Goal: Task Accomplishment & Management: Complete application form

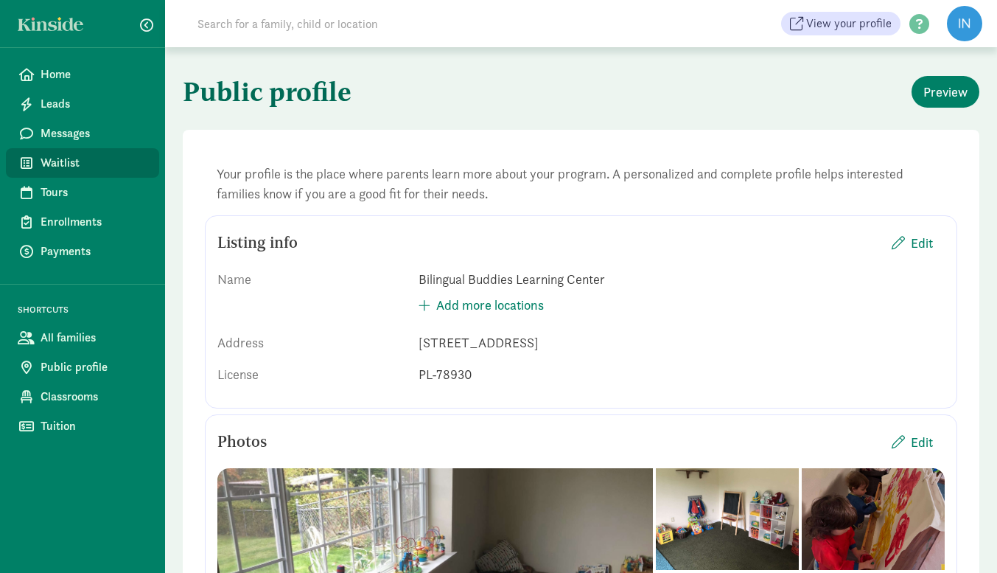
click at [62, 161] on span "Waitlist" at bounding box center [94, 163] width 107 height 18
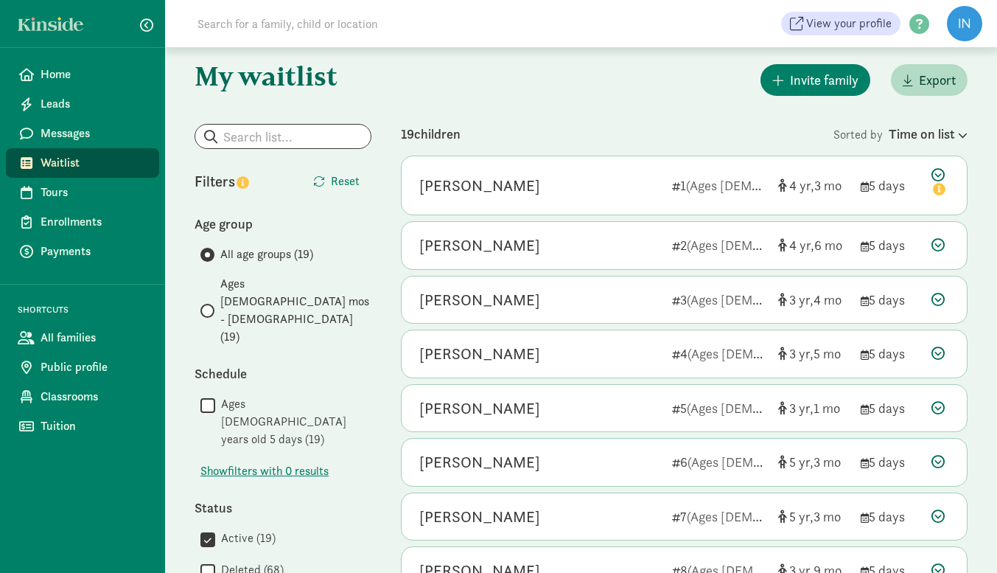
scroll to position [692, 0]
click at [66, 74] on span "Home" at bounding box center [94, 75] width 107 height 18
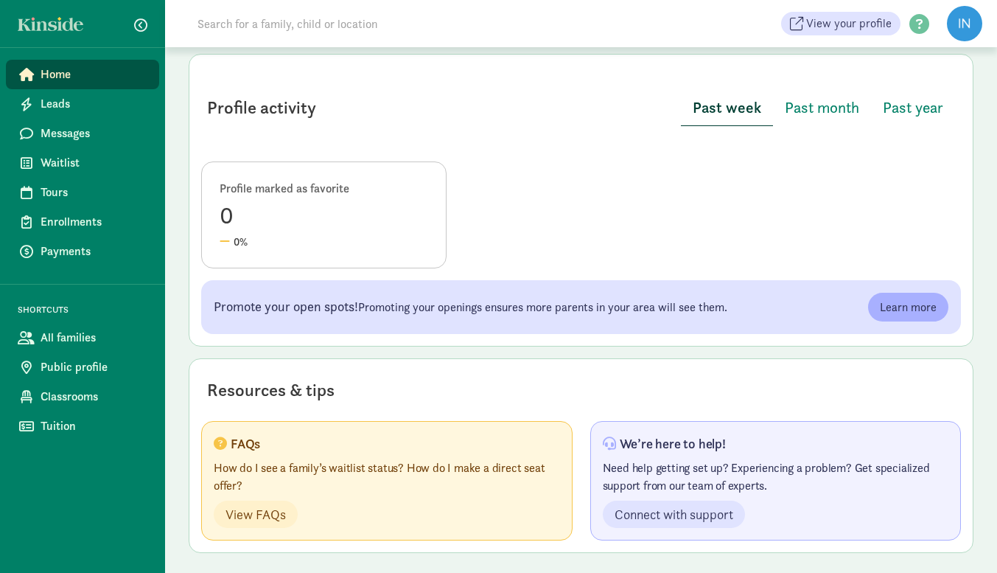
scroll to position [700, 0]
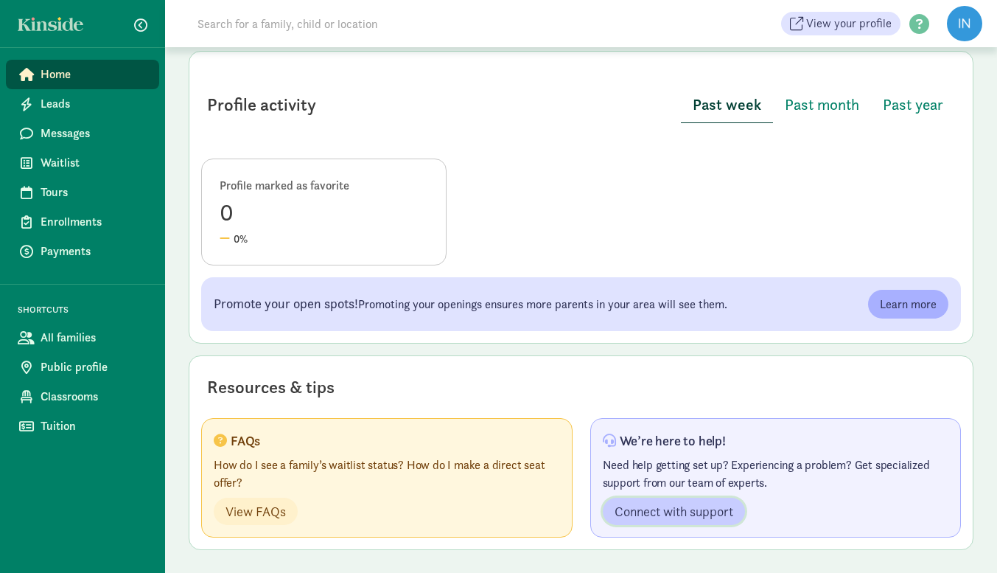
click at [665, 508] on span "Connect with support" at bounding box center [674, 511] width 119 height 20
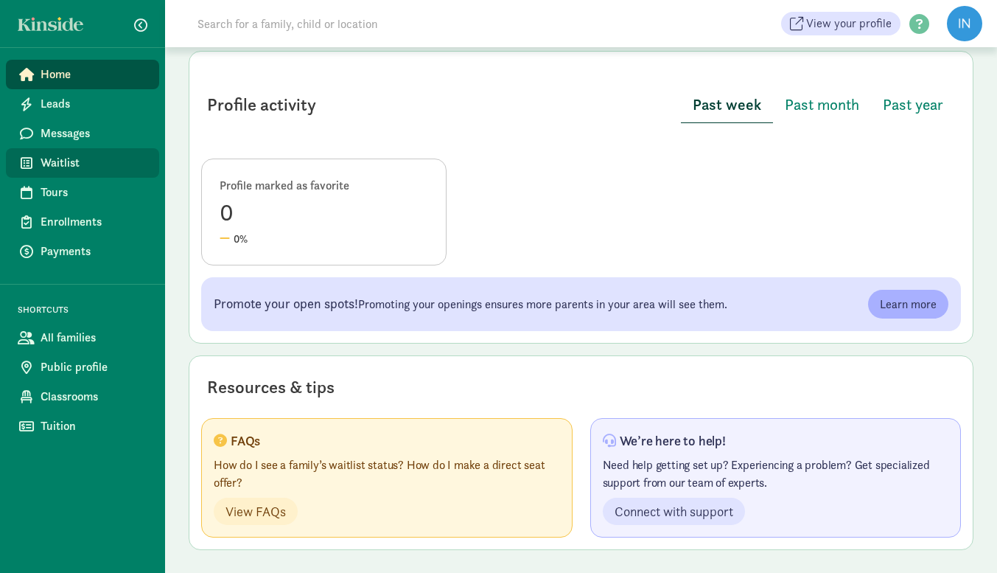
click at [57, 161] on span "Waitlist" at bounding box center [94, 163] width 107 height 18
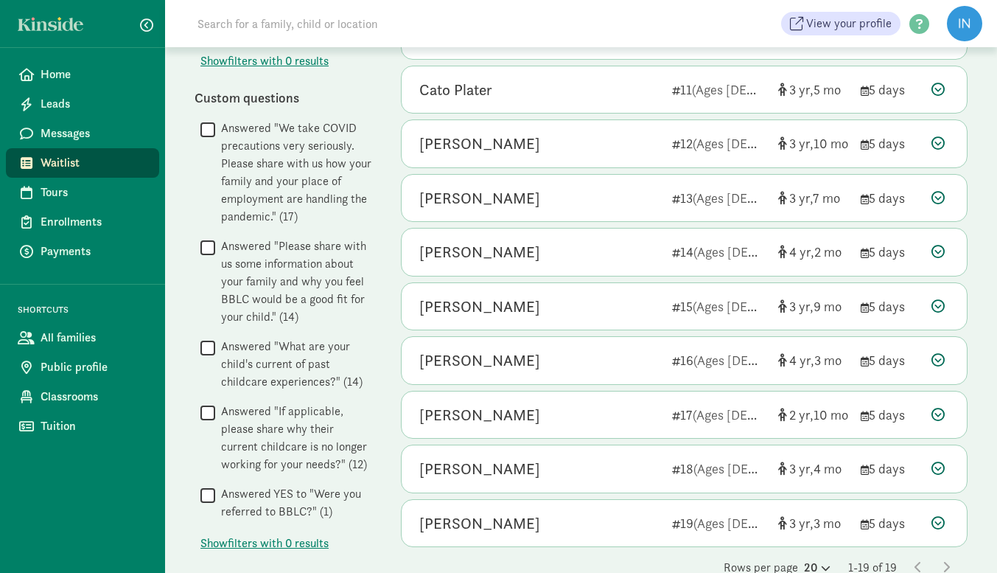
scroll to position [660, 0]
click at [212, 402] on input "Answered "If applicable, please share why their current childcare is no longer …" at bounding box center [207, 412] width 15 height 20
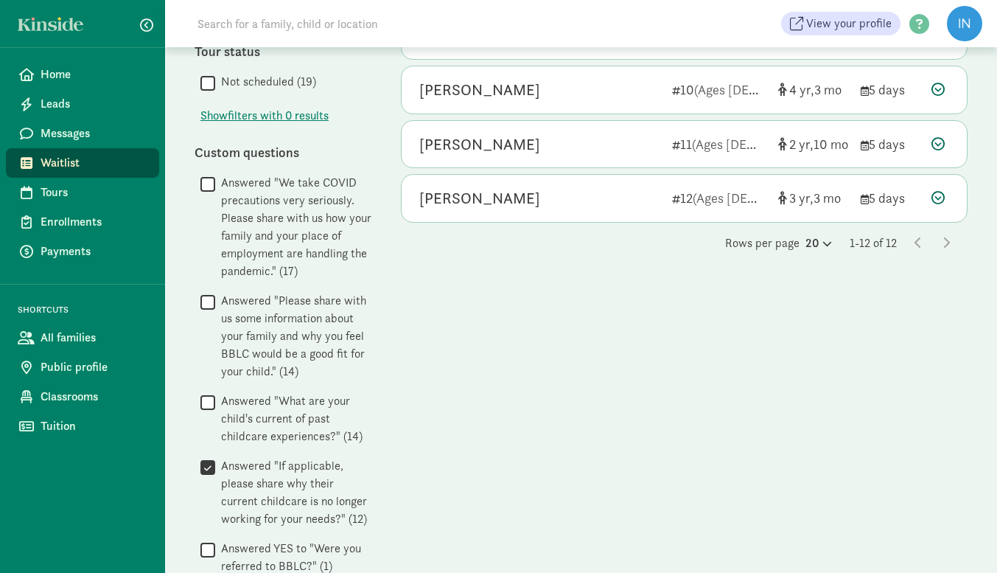
scroll to position [615, 0]
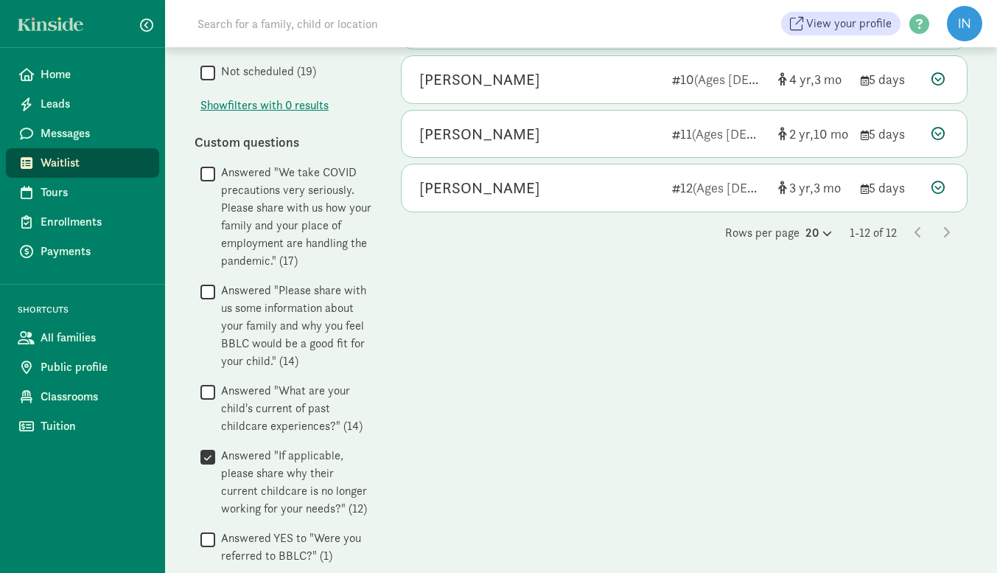
click at [207, 447] on input "Answered "If applicable, please share why their current childcare is no longer …" at bounding box center [207, 457] width 15 height 20
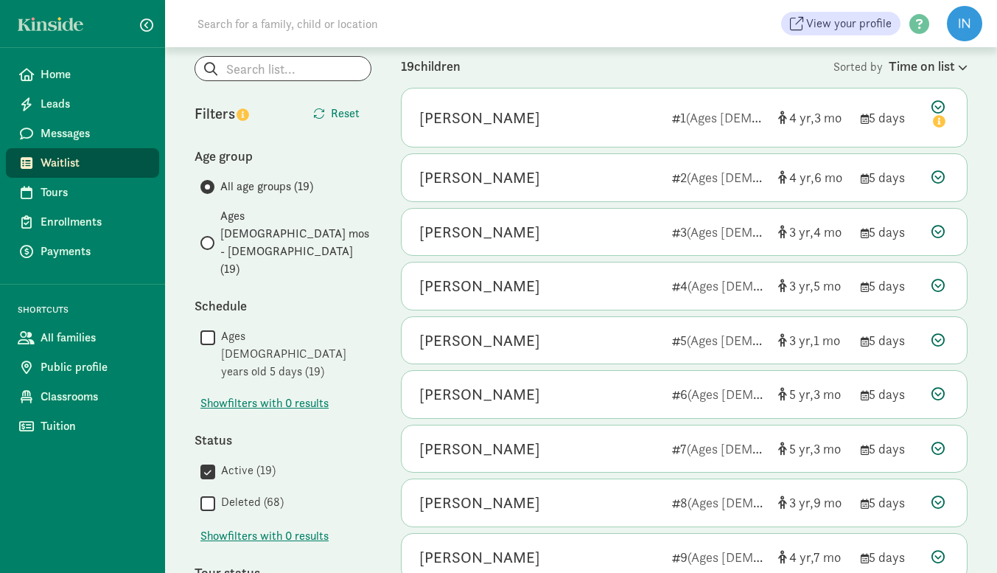
scroll to position [0, 0]
